Goal: Task Accomplishment & Management: Use online tool/utility

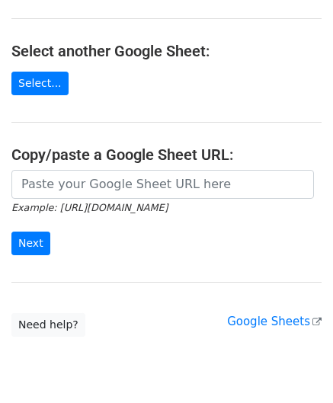
scroll to position [152, 0]
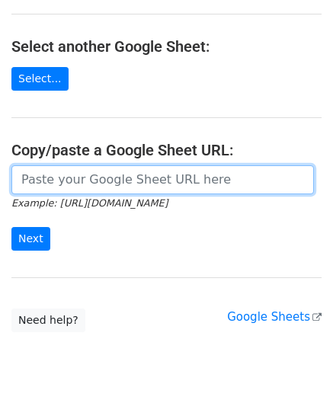
click at [61, 184] on input "url" at bounding box center [162, 179] width 302 height 29
paste input "https://docs.google.com/spreadsheets/d/1hZTg7C2rU7xUE7LVQhrb-Hu-7y3ejNbM4ITQng3…"
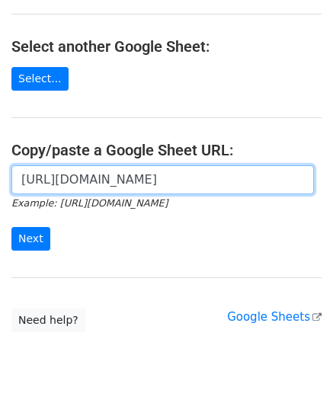
scroll to position [0, 331]
type input "https://docs.google.com/spreadsheets/d/1hZTg7C2rU7xUE7LVQhrb-Hu-7y3ejNbM4ITQng3…"
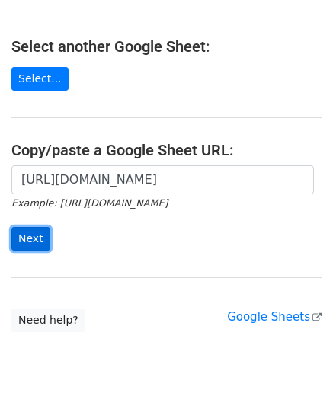
click at [24, 239] on input "Next" at bounding box center [30, 239] width 39 height 24
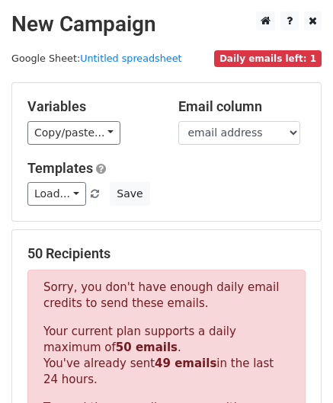
scroll to position [514, 0]
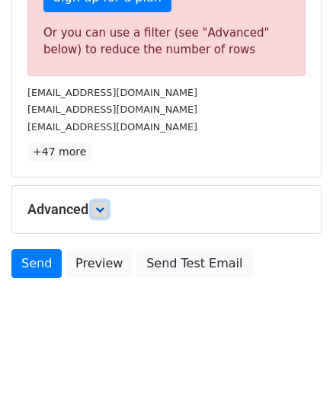
click at [100, 209] on icon at bounding box center [99, 209] width 9 height 9
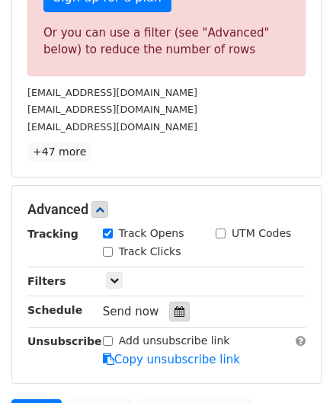
click at [174, 306] on icon at bounding box center [179, 311] width 10 height 11
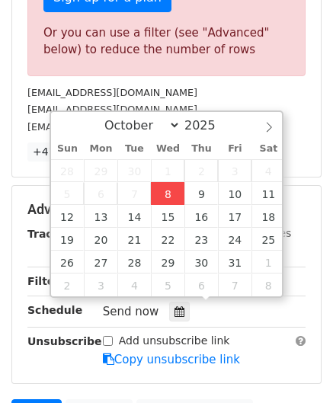
type input "[DATE] 12:00"
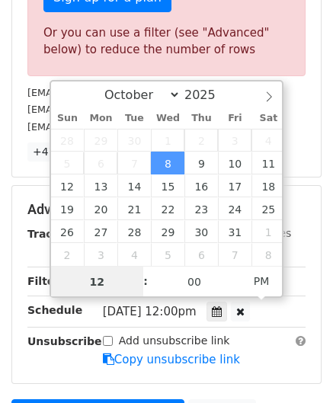
scroll to position [0, 0]
paste input "6"
type input "6"
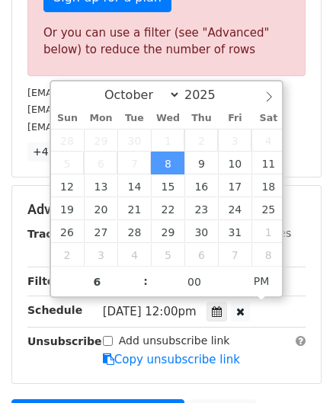
type input "[DATE] 18:00"
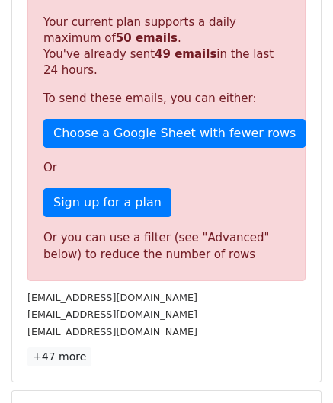
scroll to position [632, 0]
